Goal: Find specific page/section: Find specific page/section

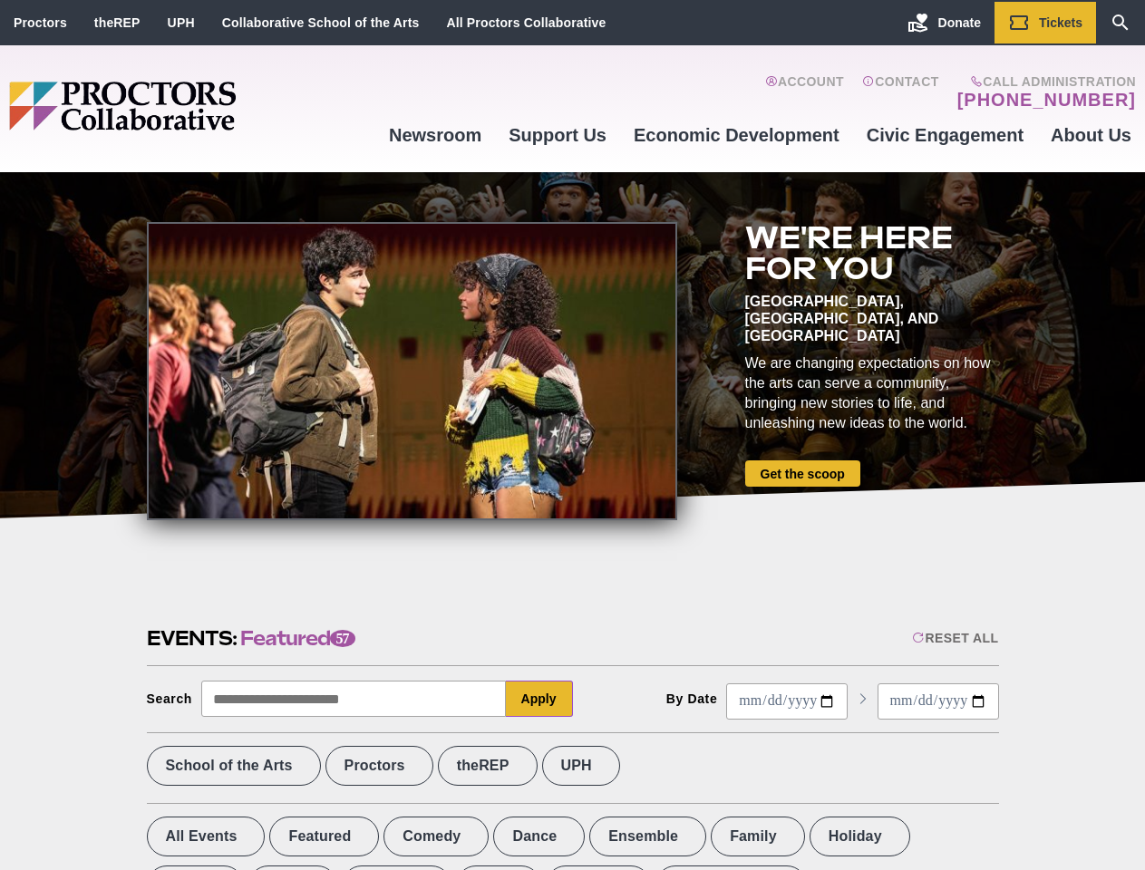
click at [572, 435] on div at bounding box center [412, 371] width 530 height 298
click at [954, 638] on div "Reset All" at bounding box center [955, 638] width 86 height 15
click at [539, 699] on button "Apply" at bounding box center [539, 699] width 67 height 36
